Goal: Register for event/course

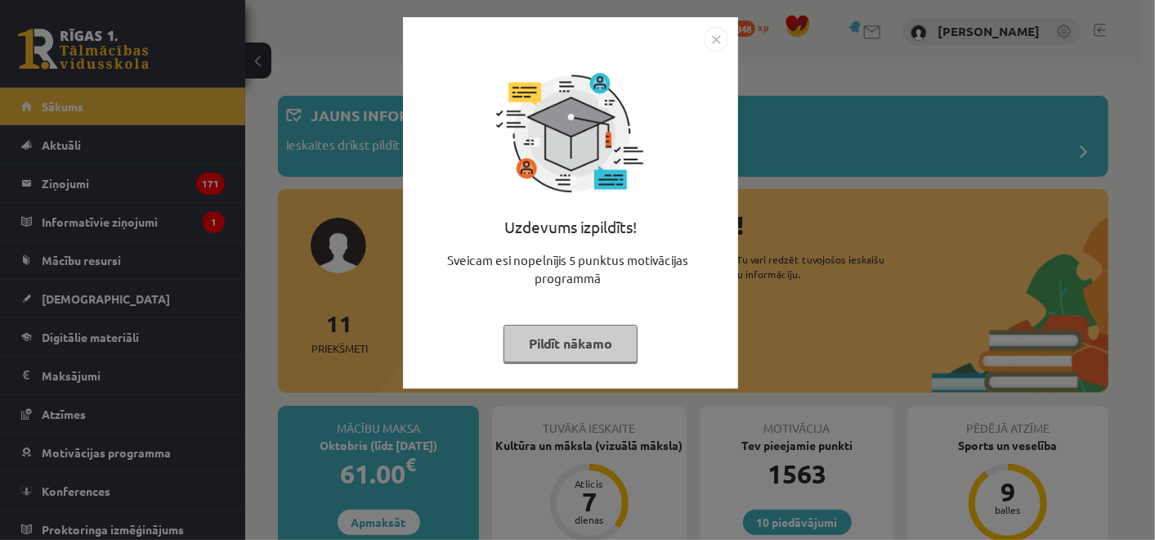
click at [719, 31] on img "Close" at bounding box center [716, 39] width 25 height 25
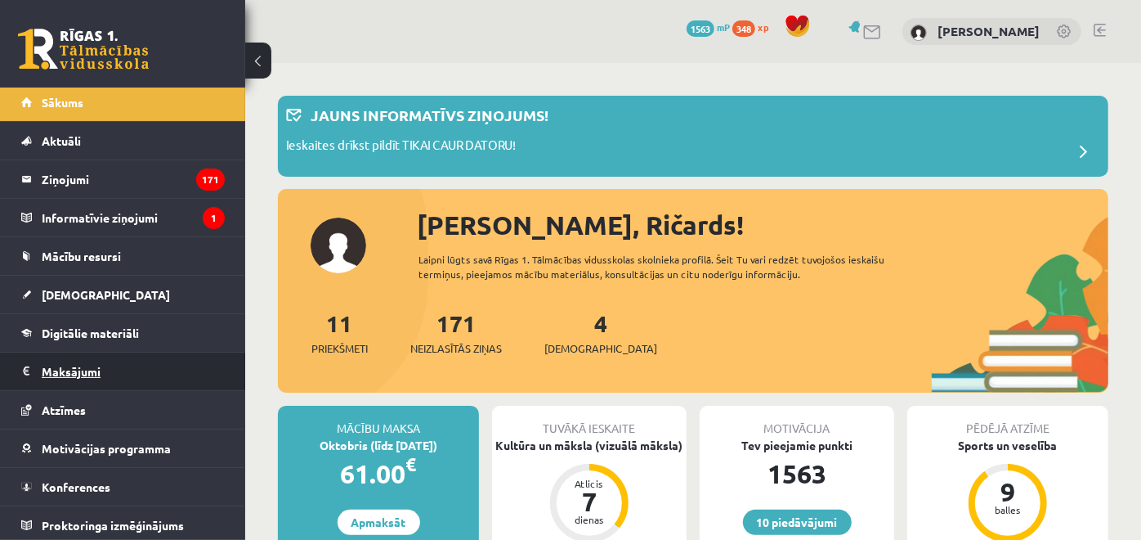
scroll to position [5, 0]
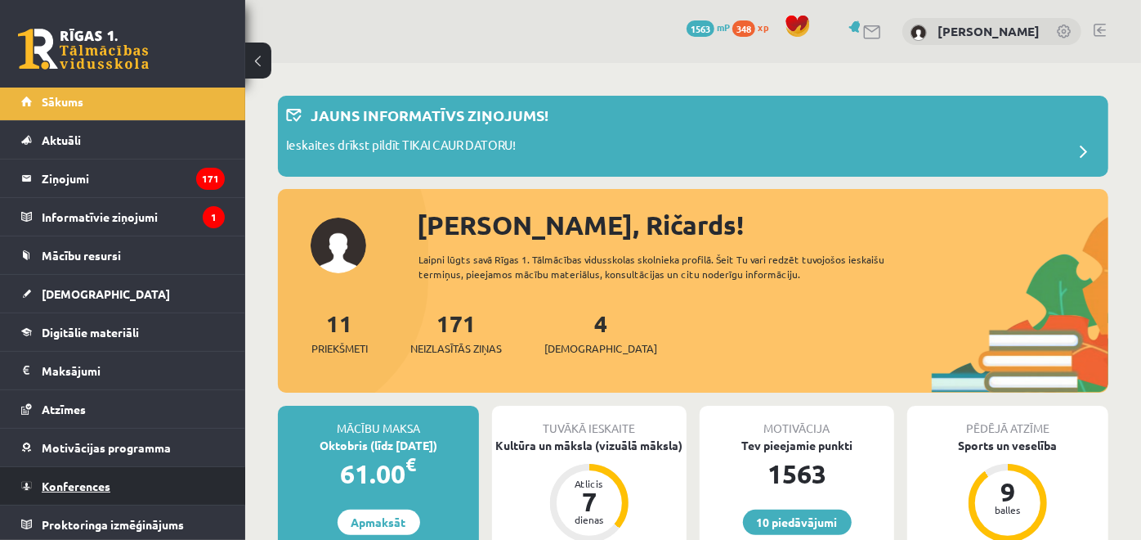
click at [156, 476] on link "Konferences" at bounding box center [123, 486] width 204 height 38
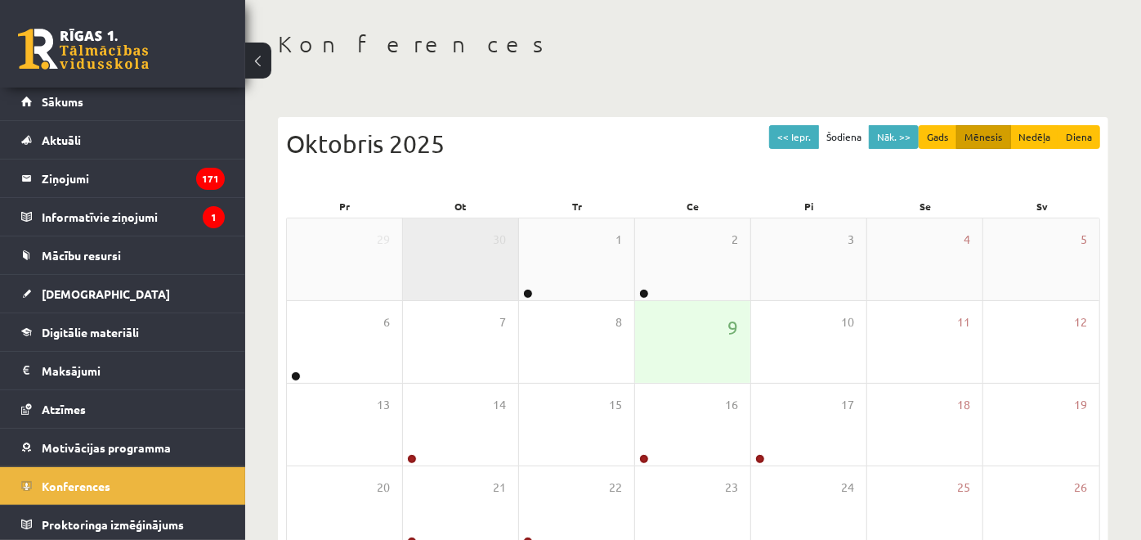
scroll to position [91, 0]
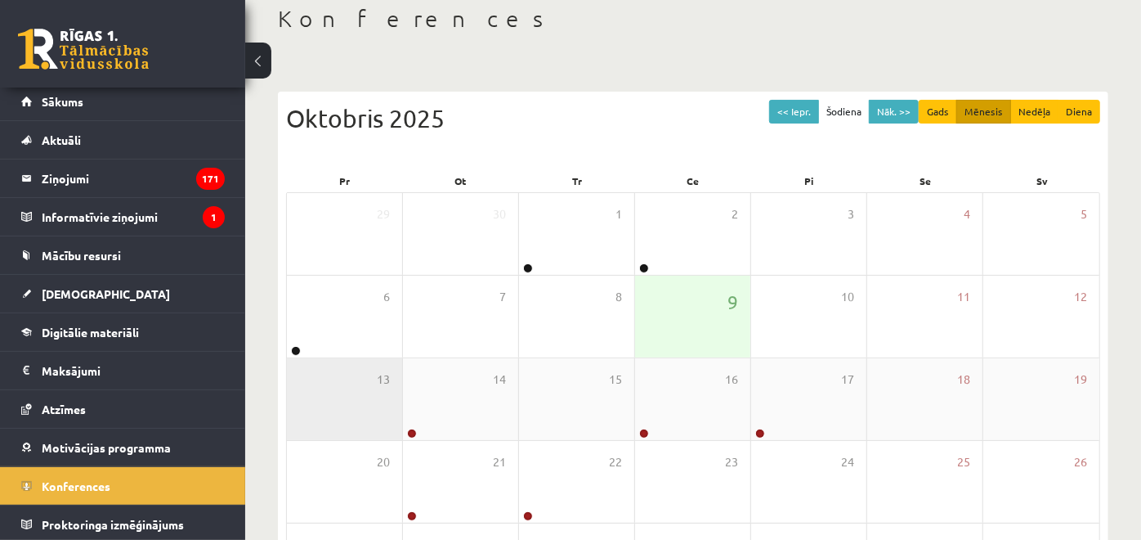
click at [349, 361] on div "13" at bounding box center [344, 399] width 115 height 82
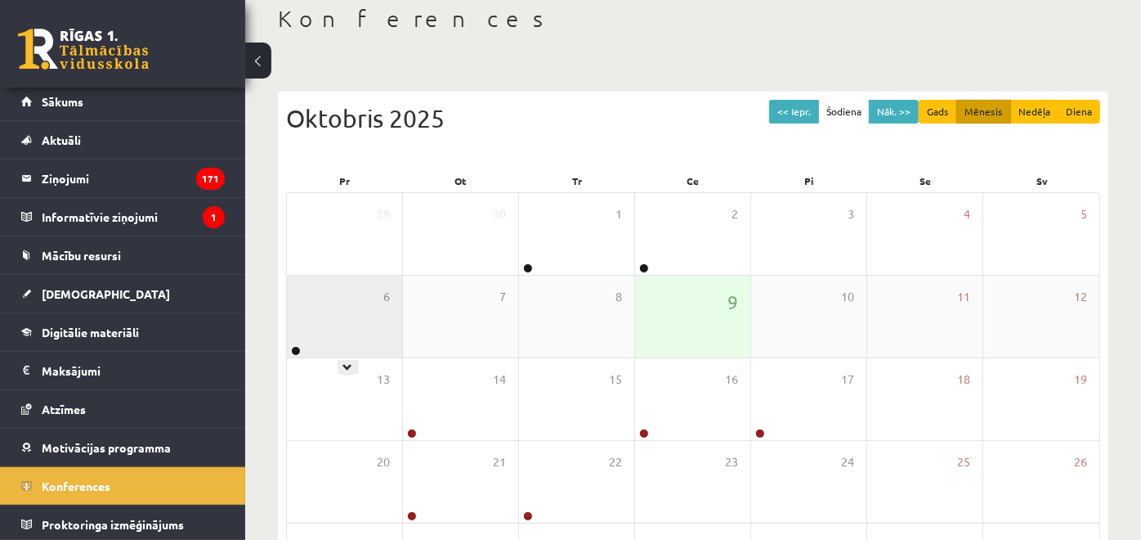
click at [348, 350] on div "6" at bounding box center [344, 317] width 115 height 82
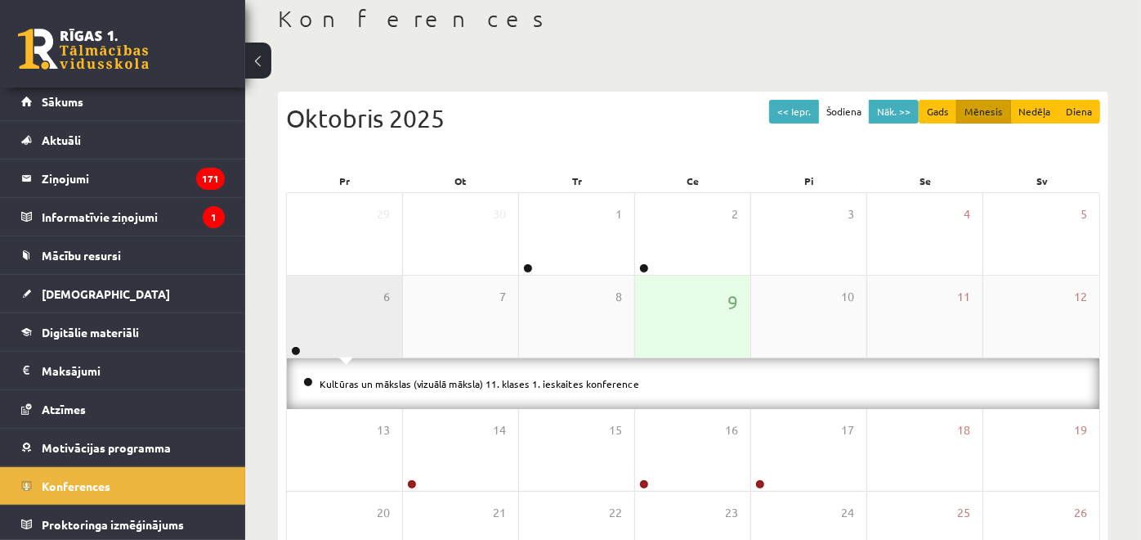
click at [346, 344] on div "6" at bounding box center [344, 317] width 115 height 82
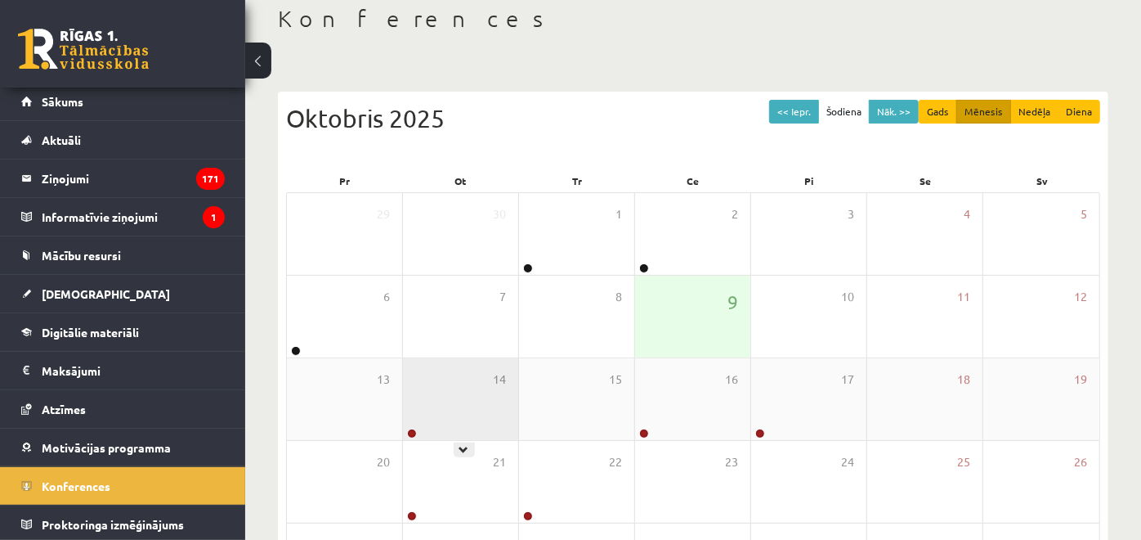
click at [491, 401] on div "14" at bounding box center [460, 399] width 115 height 82
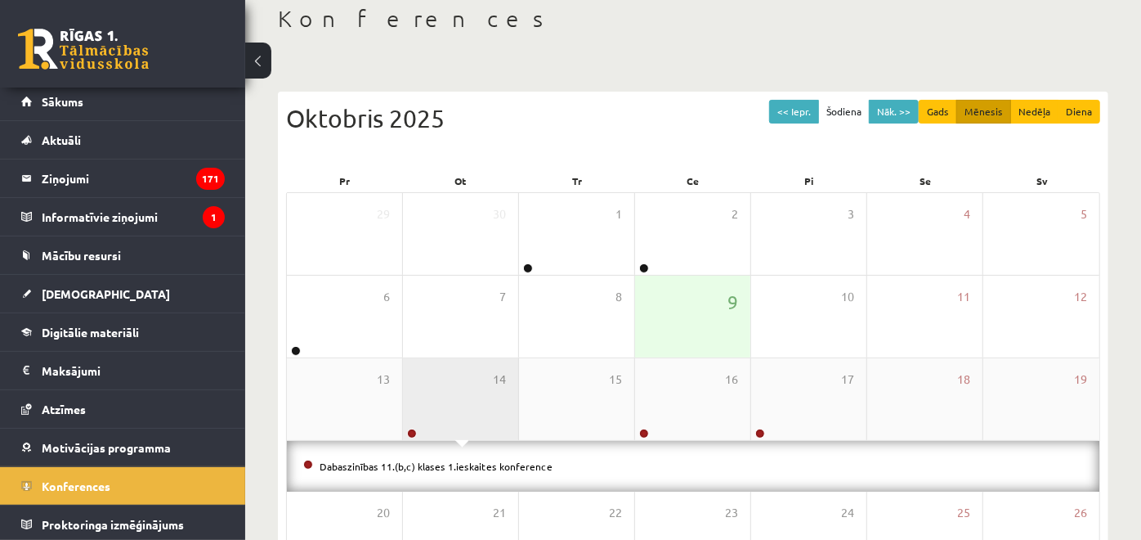
click at [491, 401] on div "14" at bounding box center [460, 399] width 115 height 82
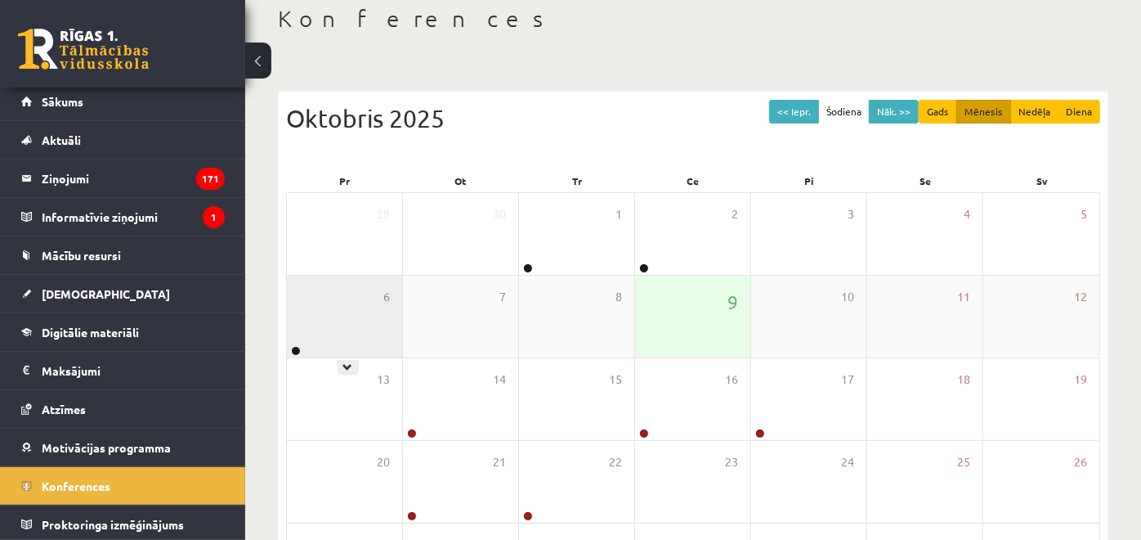
click at [380, 321] on div "6" at bounding box center [344, 317] width 115 height 82
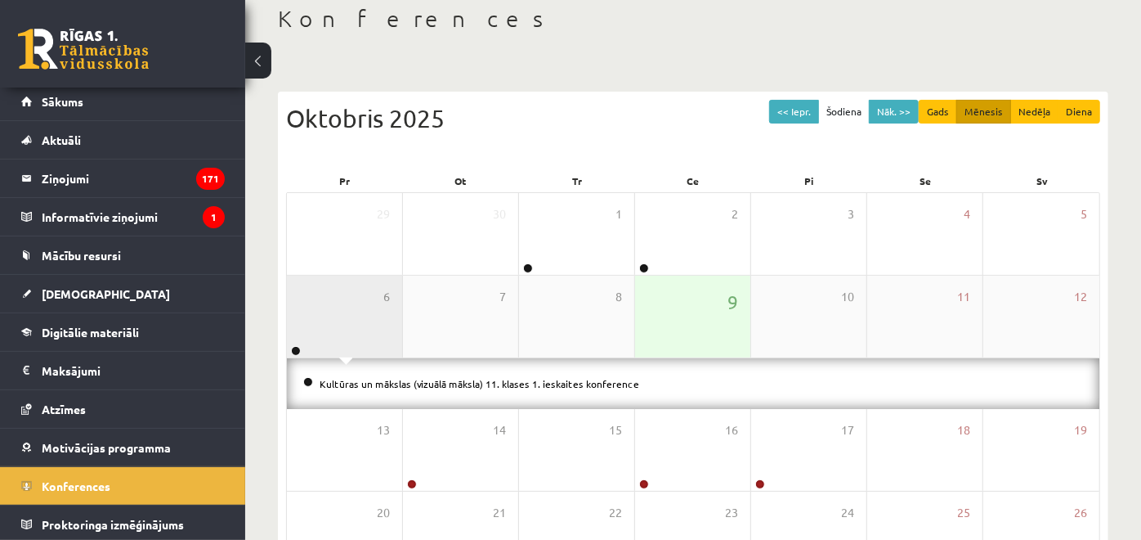
click at [380, 321] on div "6" at bounding box center [344, 317] width 115 height 82
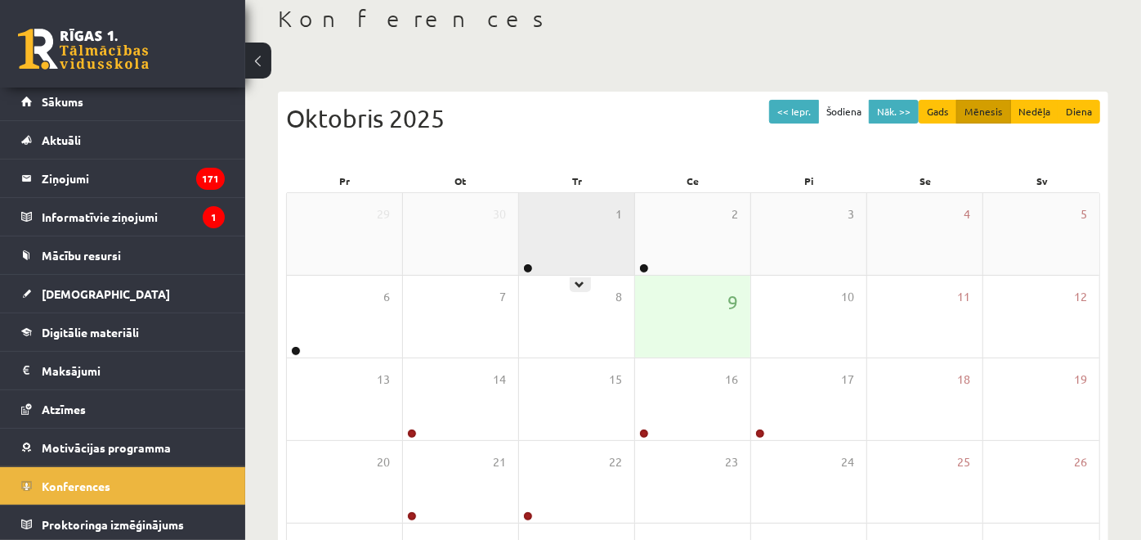
click at [568, 240] on div "1" at bounding box center [576, 234] width 115 height 82
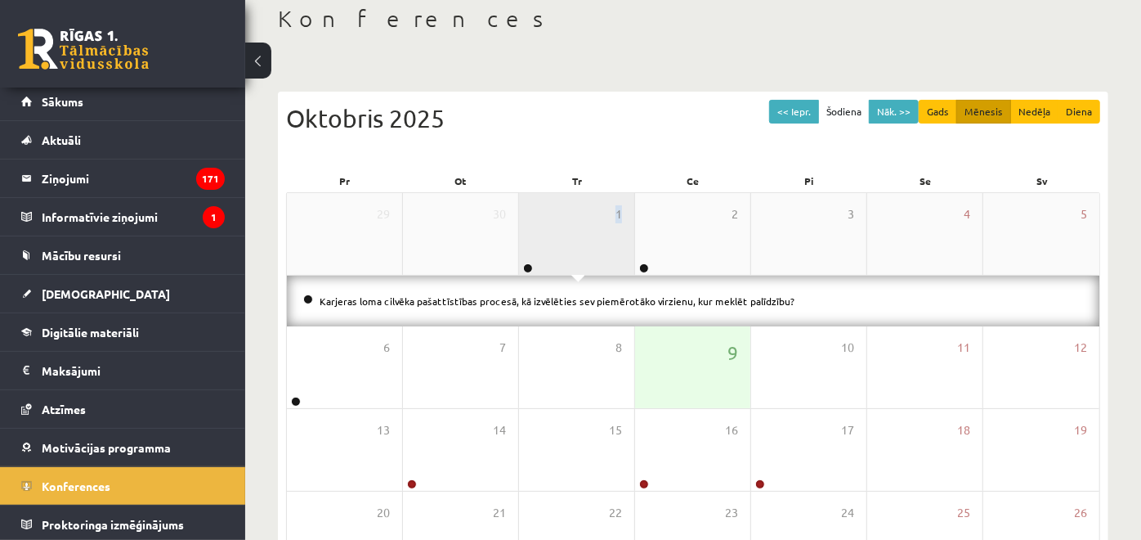
click at [568, 240] on div "1" at bounding box center [576, 234] width 115 height 82
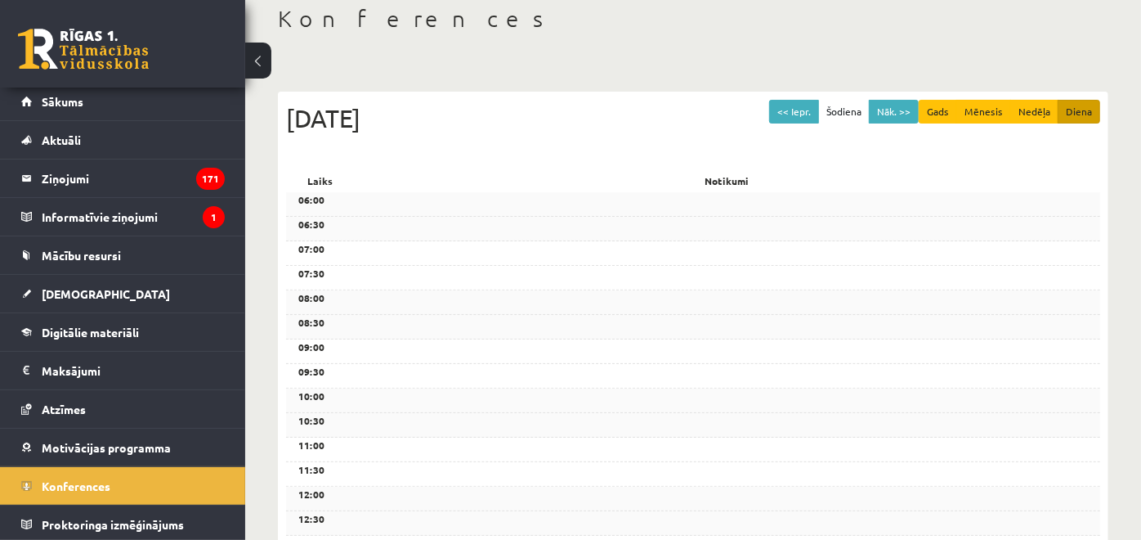
click at [758, 231] on div "06:30" at bounding box center [693, 229] width 814 height 25
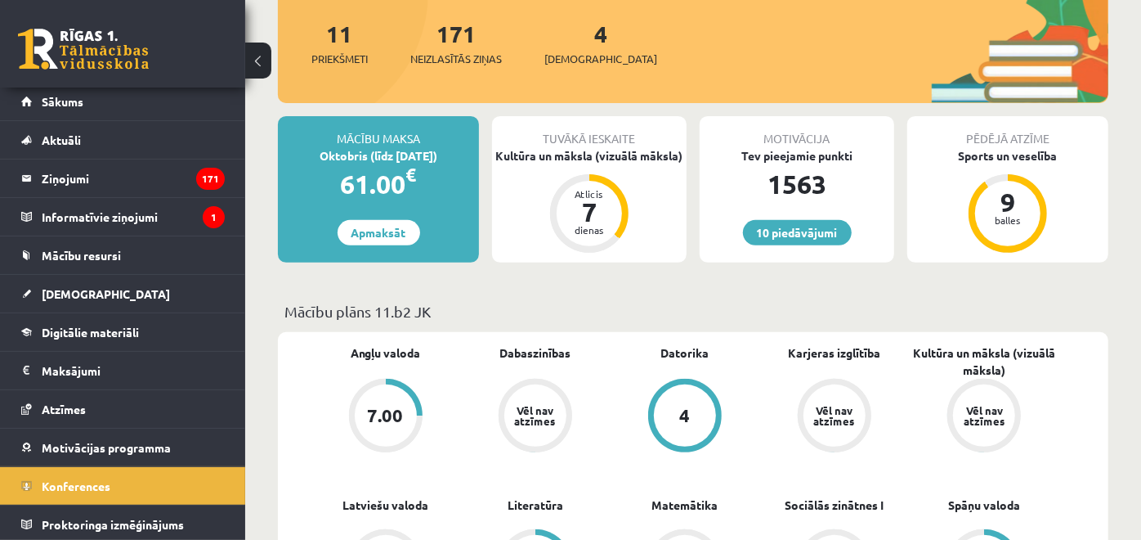
scroll to position [272, 0]
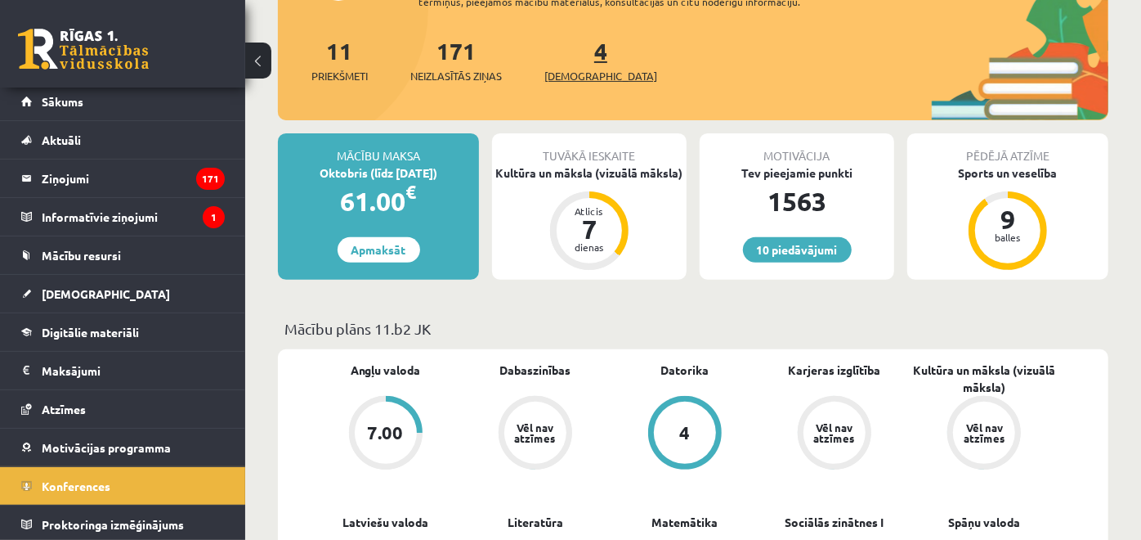
click at [572, 50] on link "4 Ieskaites" at bounding box center [601, 60] width 113 height 48
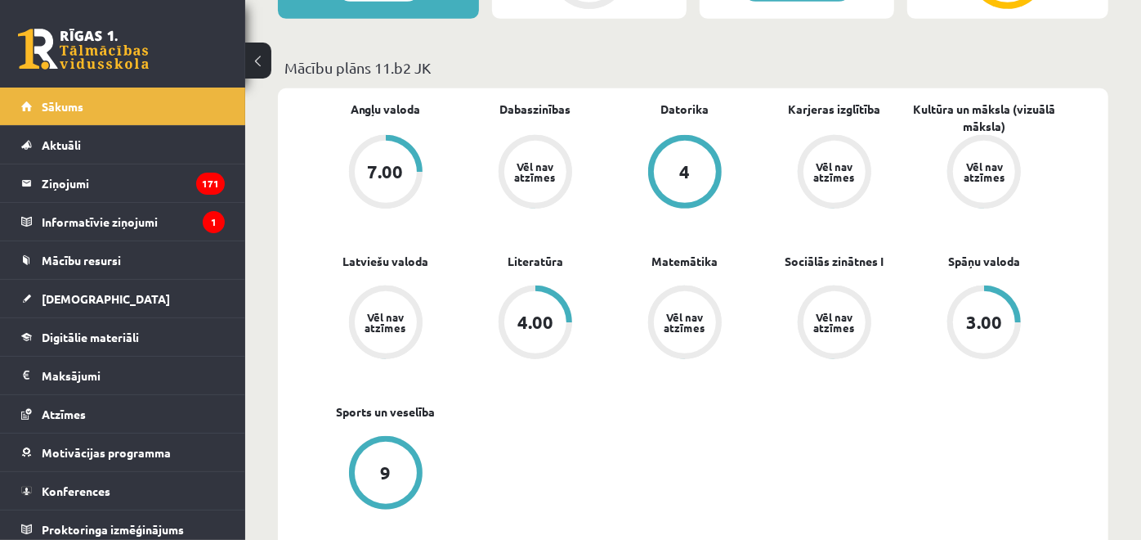
scroll to position [545, 0]
